Goal: Find specific page/section: Find specific page/section

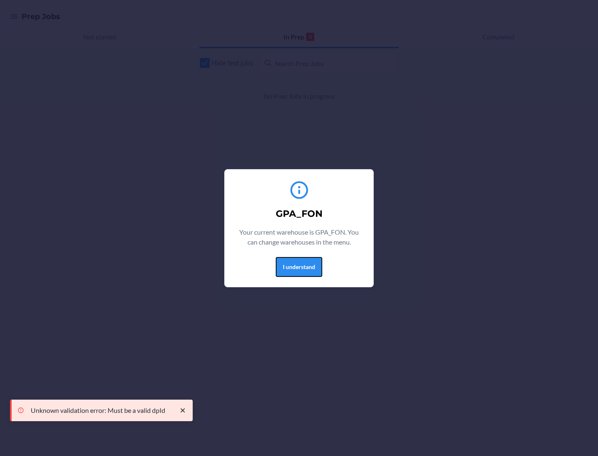
click at [298, 267] on button "I understand" at bounding box center [299, 267] width 46 height 20
